Goal: Contribute content

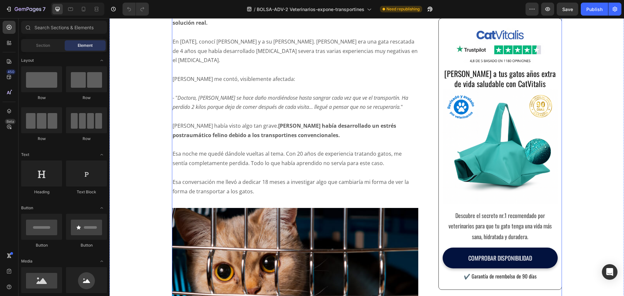
scroll to position [683, 0]
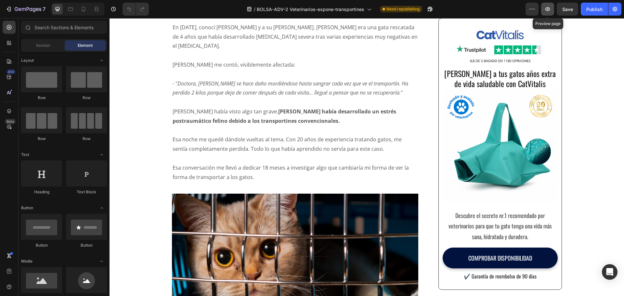
click at [548, 11] on icon "button" at bounding box center [548, 9] width 7 height 7
click at [593, 11] on div "Publish" at bounding box center [594, 9] width 16 height 7
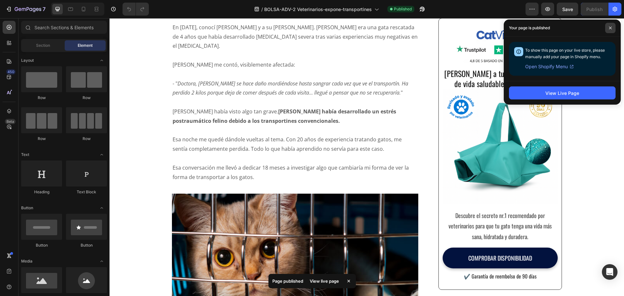
click at [613, 29] on span at bounding box center [610, 28] width 10 height 10
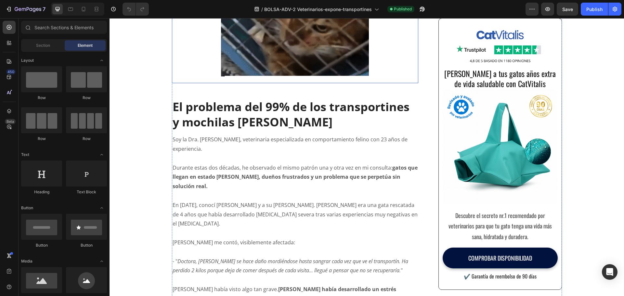
scroll to position [488, 0]
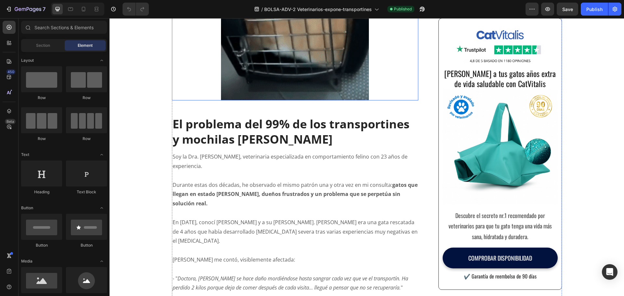
click at [269, 100] on img at bounding box center [295, 7] width 247 height 185
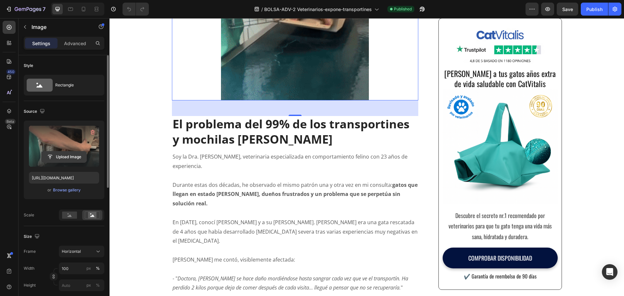
click at [72, 157] on input "file" at bounding box center [64, 156] width 45 height 11
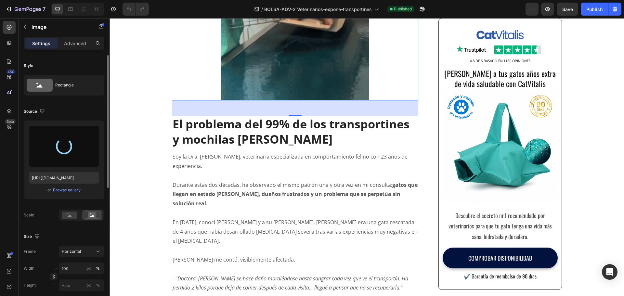
type input "[URL][DOMAIN_NAME]"
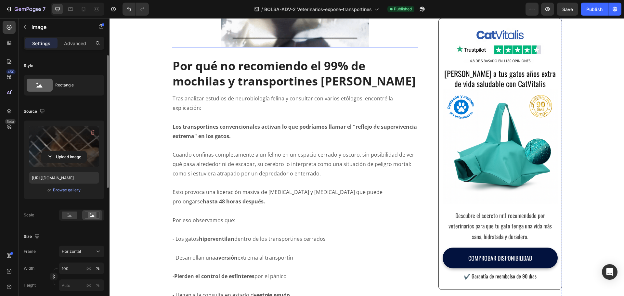
scroll to position [1365, 0]
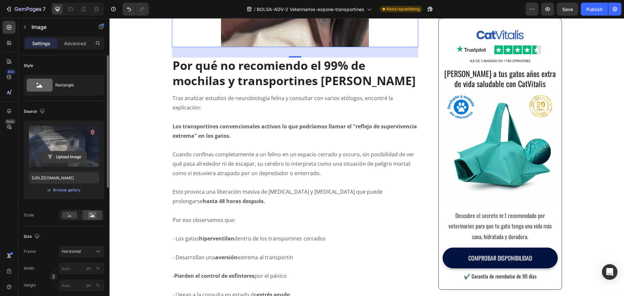
click at [77, 157] on input "file" at bounding box center [64, 156] width 45 height 11
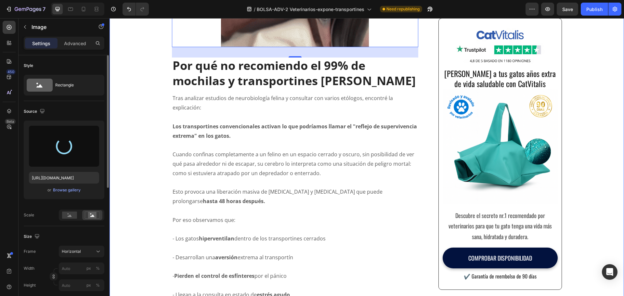
type input "[URL][DOMAIN_NAME]"
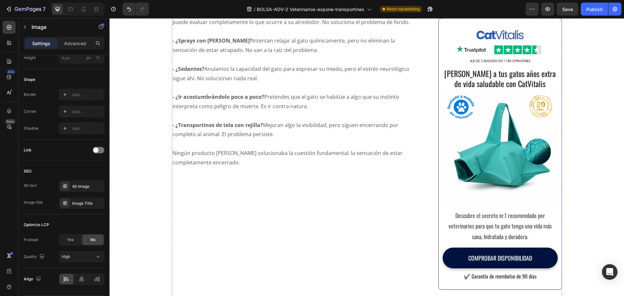
scroll to position [1853, 0]
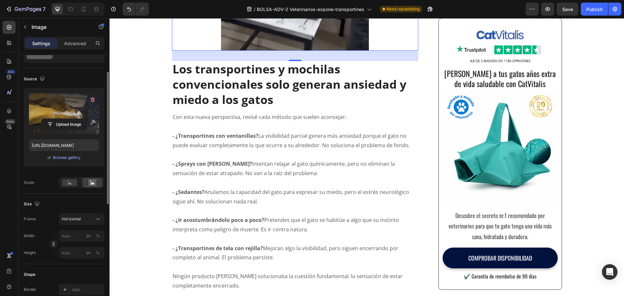
scroll to position [0, 0]
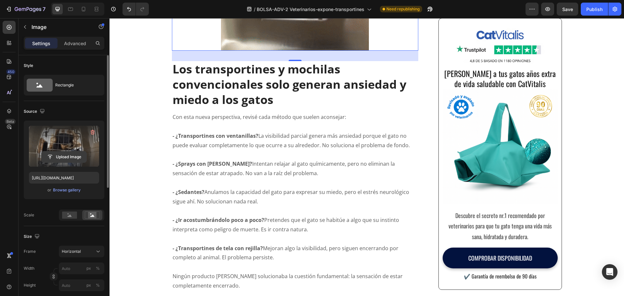
click at [64, 155] on input "file" at bounding box center [64, 156] width 45 height 11
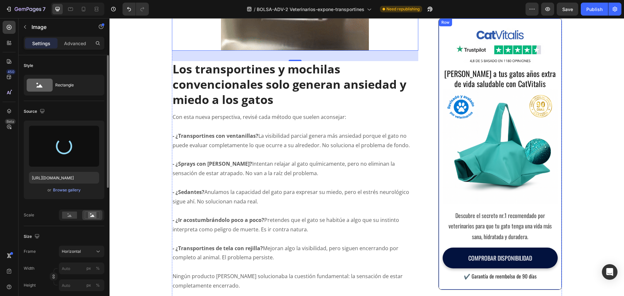
type input "[URL][DOMAIN_NAME]"
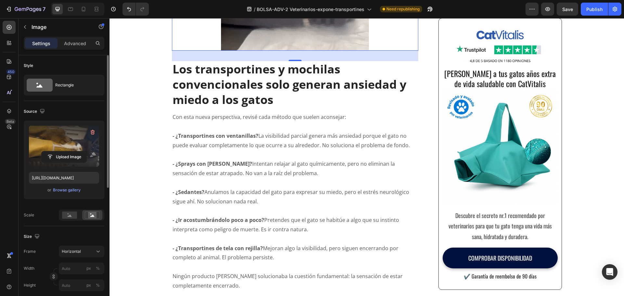
scroll to position [1820, 0]
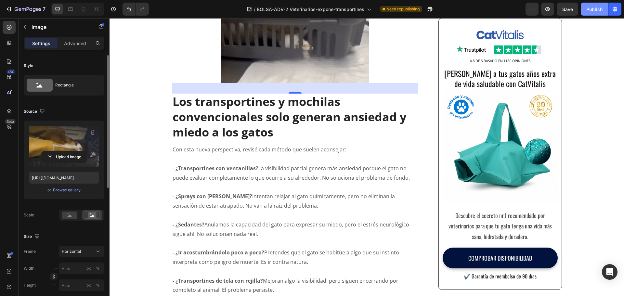
click at [596, 10] on div "Publish" at bounding box center [594, 9] width 16 height 7
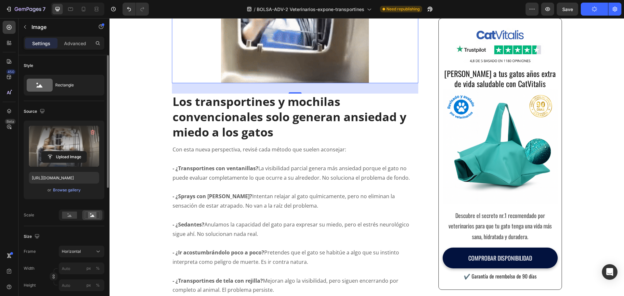
click at [592, 9] on icon "button" at bounding box center [595, 9] width 6 height 6
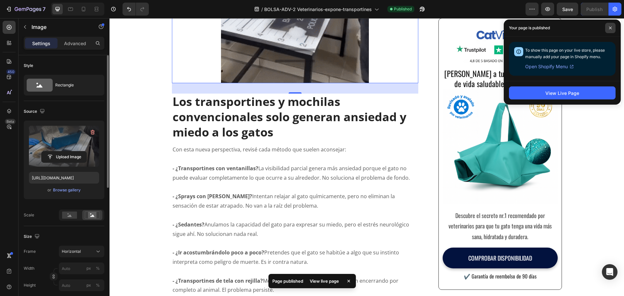
click at [609, 29] on icon at bounding box center [610, 27] width 3 height 3
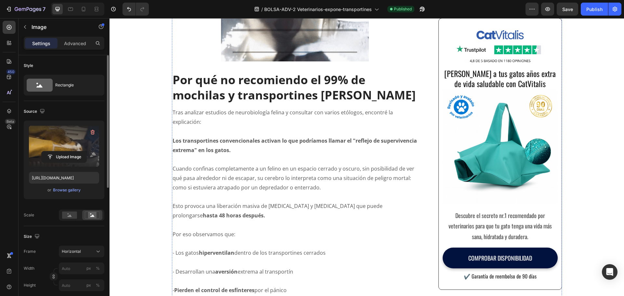
scroll to position [1365, 0]
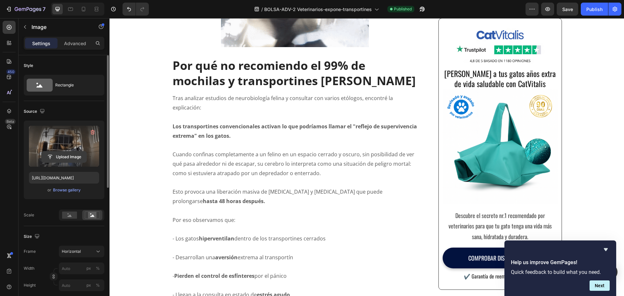
click at [66, 159] on input "file" at bounding box center [64, 156] width 45 height 11
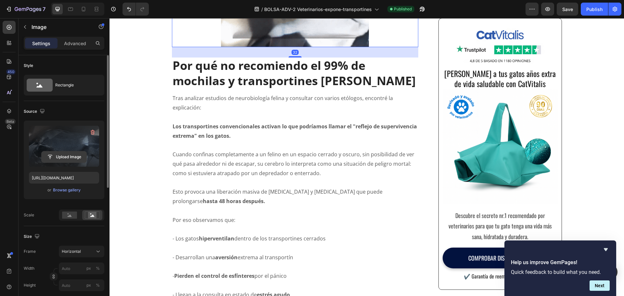
click at [71, 158] on input "file" at bounding box center [64, 156] width 45 height 11
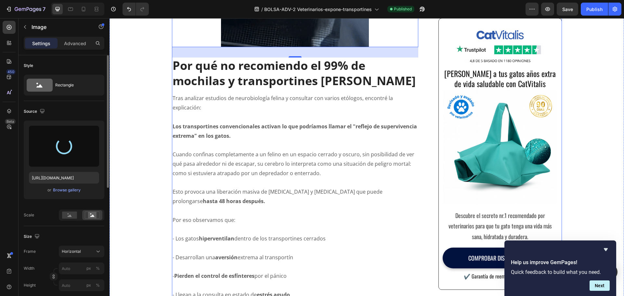
type input "[URL][DOMAIN_NAME]"
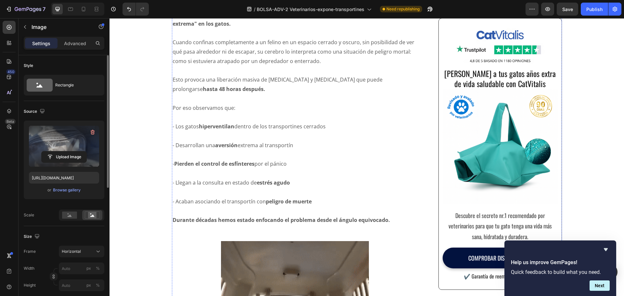
scroll to position [1495, 0]
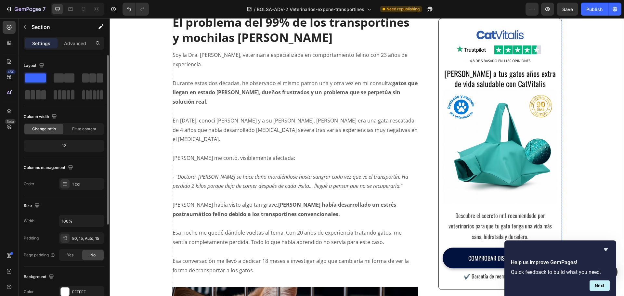
scroll to position [553, 0]
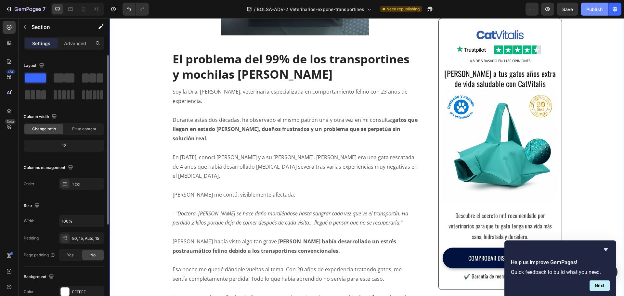
click at [598, 15] on button "Publish" at bounding box center [594, 9] width 27 height 13
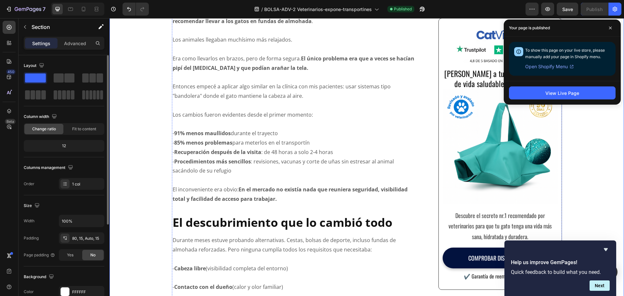
scroll to position [2406, 0]
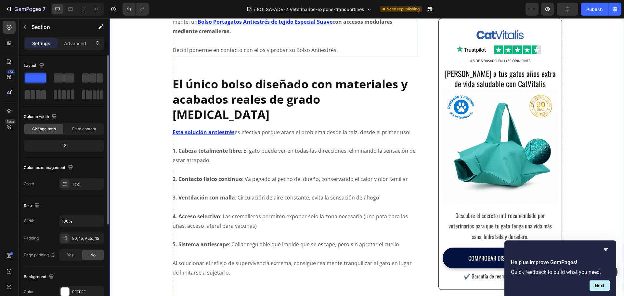
scroll to position [2763, 0]
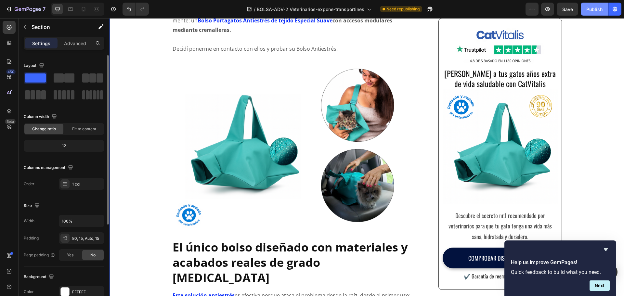
click at [596, 11] on div "Publish" at bounding box center [594, 9] width 16 height 7
